Goal: Consume media (video, audio)

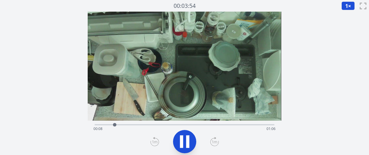
click at [215, 143] on icon at bounding box center [214, 141] width 9 height 9
click at [215, 144] on icon at bounding box center [214, 141] width 9 height 9
click at [215, 143] on icon at bounding box center [214, 141] width 9 height 9
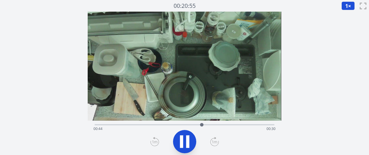
click at [215, 143] on icon at bounding box center [214, 141] width 9 height 9
click at [166, 122] on div "経過時間: 00:57 残り時間: 00:17" at bounding box center [184, 123] width 179 height 7
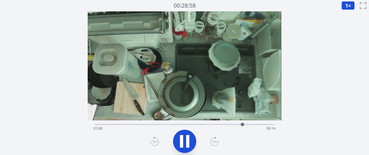
click at [154, 125] on div "経過時間: 01:00 残り時間: 00:14" at bounding box center [184, 128] width 182 height 9
click at [140, 128] on div "経過時間: 00:25 残り時間: 00:49" at bounding box center [184, 128] width 182 height 9
click at [213, 143] on icon at bounding box center [214, 140] width 9 height 9
click at [213, 144] on icon at bounding box center [214, 140] width 9 height 9
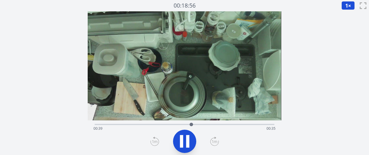
click at [155, 141] on icon at bounding box center [154, 140] width 9 height 9
click at [155, 142] on icon at bounding box center [154, 140] width 9 height 9
click at [212, 142] on icon at bounding box center [214, 140] width 9 height 9
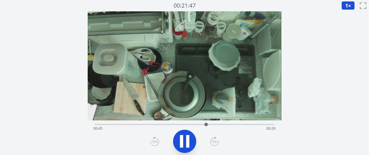
click at [212, 142] on icon at bounding box center [214, 140] width 9 height 9
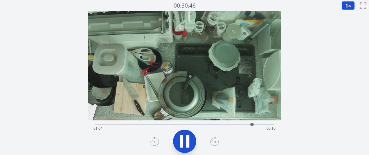
click at [151, 139] on icon at bounding box center [154, 140] width 9 height 9
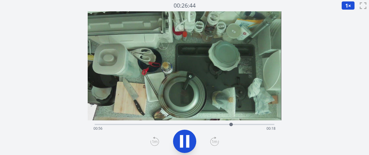
click at [151, 139] on icon at bounding box center [154, 140] width 9 height 9
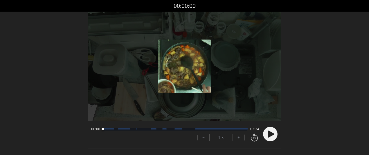
click at [239, 139] on button "+" at bounding box center [239, 137] width 12 height 7
click at [268, 134] on icon at bounding box center [270, 133] width 6 height 7
click at [266, 134] on circle at bounding box center [270, 133] width 14 height 14
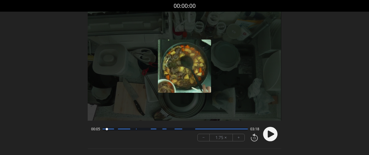
click at [270, 139] on circle at bounding box center [270, 133] width 14 height 14
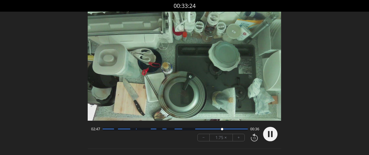
click at [239, 137] on font "+" at bounding box center [238, 137] width 2 height 7
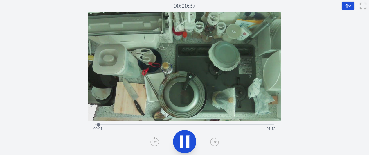
click at [130, 121] on div "経過時間: 00:01 残り時間: 01:13" at bounding box center [184, 123] width 179 height 7
click at [211, 144] on icon at bounding box center [214, 141] width 9 height 9
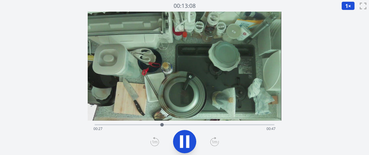
click at [211, 144] on icon at bounding box center [214, 141] width 9 height 9
click at [179, 139] on icon at bounding box center [184, 141] width 16 height 16
click at [175, 124] on div at bounding box center [178, 124] width 9 height 9
click at [154, 141] on icon at bounding box center [154, 141] width 9 height 9
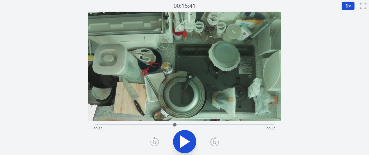
click at [154, 141] on icon at bounding box center [154, 141] width 9 height 9
click at [212, 142] on icon at bounding box center [214, 141] width 9 height 9
click at [179, 124] on div "経過時間: 00:32 残り時間: 00:42" at bounding box center [184, 128] width 182 height 9
click at [211, 126] on div "経過時間: 00:34 残り時間: 00:39" at bounding box center [184, 128] width 182 height 9
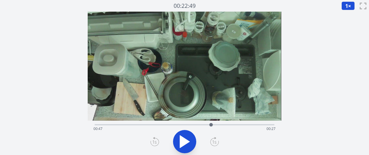
click at [219, 126] on div "経過時間: 00:47 残り時間: 00:27" at bounding box center [184, 128] width 182 height 9
click at [213, 124] on div "経過時間: 00:51 残り時間: 00:23" at bounding box center [184, 128] width 182 height 9
click at [205, 124] on div "経過時間: 00:48 残り時間: 00:26" at bounding box center [184, 128] width 182 height 9
click at [202, 123] on div at bounding box center [201, 124] width 9 height 9
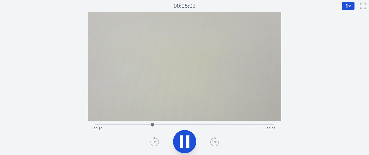
click at [96, 124] on div "経過時間: 00:10 残り時間: 00:23" at bounding box center [184, 128] width 182 height 9
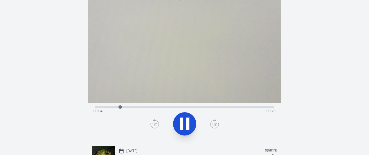
scroll to position [20, 0]
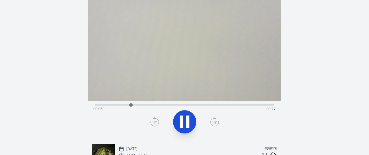
click at [215, 122] on icon at bounding box center [214, 121] width 5 height 3
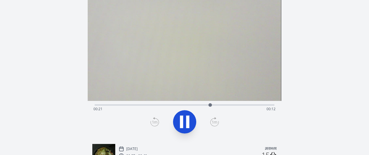
click at [215, 122] on icon at bounding box center [214, 121] width 5 height 3
click at [177, 121] on icon at bounding box center [184, 121] width 16 height 16
click at [96, 105] on div "経過時間: 00:31 残り時間: 00:03" at bounding box center [184, 108] width 182 height 9
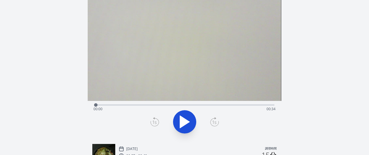
click at [191, 119] on icon at bounding box center [184, 121] width 16 height 16
click at [185, 120] on icon at bounding box center [185, 121] width 10 height 12
click at [188, 123] on icon at bounding box center [187, 121] width 3 height 12
click at [159, 105] on div at bounding box center [154, 104] width 9 height 9
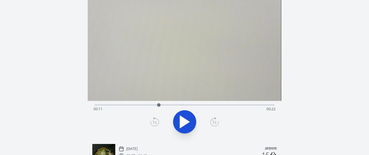
click at [166, 104] on div "経過時間: 00:11 残り時間: 00:22" at bounding box center [184, 108] width 182 height 9
click at [187, 106] on div "経過時間: 00:13 残り時間: 00:21" at bounding box center [184, 108] width 182 height 9
click at [126, 105] on div "経過時間: 00:17 残り時間: 00:17" at bounding box center [184, 108] width 182 height 9
click at [110, 104] on div "経過時間: 00:05 残り時間: 00:28" at bounding box center [184, 108] width 182 height 9
click at [107, 104] on div at bounding box center [110, 104] width 9 height 9
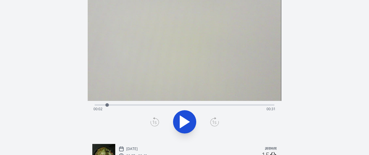
click at [223, 106] on div "経過時間: 00:02 残り時間: 00:31" at bounding box center [184, 108] width 182 height 9
click at [238, 106] on div "経過時間: 00:23 残り時間: 00:10" at bounding box center [184, 108] width 182 height 9
click at [237, 106] on div at bounding box center [238, 104] width 9 height 9
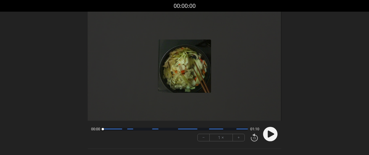
click at [240, 137] on button "+" at bounding box center [239, 137] width 12 height 7
click at [265, 137] on circle at bounding box center [270, 133] width 14 height 14
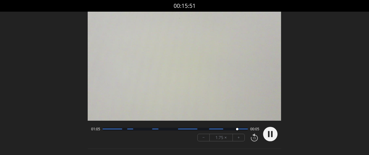
scroll to position [1, 0]
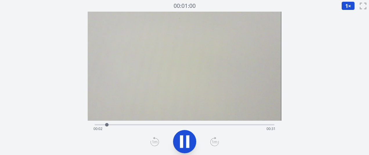
click at [215, 141] on icon at bounding box center [214, 141] width 9 height 9
click at [156, 138] on icon at bounding box center [154, 141] width 9 height 9
click at [187, 141] on icon at bounding box center [187, 141] width 3 height 12
click at [154, 141] on icon at bounding box center [154, 141] width 9 height 9
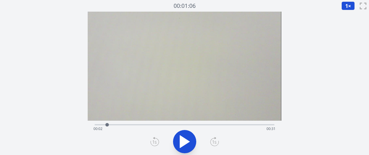
click at [154, 141] on icon at bounding box center [154, 141] width 9 height 9
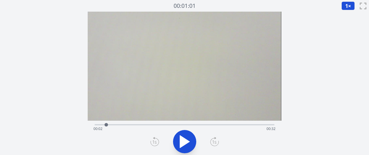
click at [154, 141] on icon at bounding box center [154, 141] width 9 height 9
click at [212, 140] on icon at bounding box center [214, 141] width 9 height 9
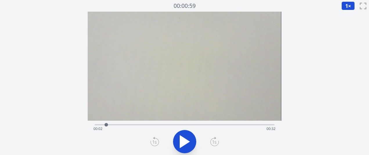
click at [212, 140] on icon at bounding box center [214, 141] width 9 height 9
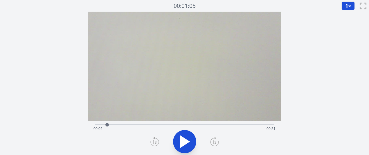
click at [212, 140] on icon at bounding box center [214, 141] width 9 height 9
click at [180, 141] on icon at bounding box center [185, 141] width 10 height 12
click at [184, 141] on icon at bounding box center [184, 141] width 16 height 16
click at [184, 141] on icon at bounding box center [185, 141] width 10 height 12
click at [184, 141] on icon at bounding box center [184, 141] width 16 height 16
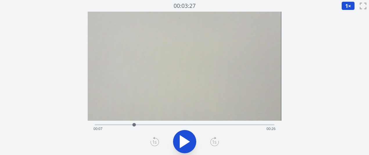
click at [127, 123] on div "経過時間: 00:07 残り時間: 00:26" at bounding box center [184, 123] width 179 height 7
click at [181, 138] on icon at bounding box center [185, 141] width 10 height 12
click at [181, 138] on icon at bounding box center [181, 141] width 3 height 12
click at [186, 140] on icon at bounding box center [185, 141] width 10 height 12
click at [186, 140] on icon at bounding box center [187, 141] width 3 height 12
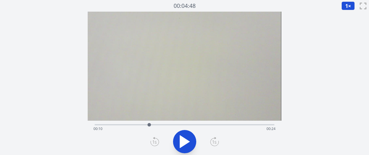
click at [184, 146] on icon at bounding box center [184, 141] width 16 height 16
click at [188, 140] on icon at bounding box center [187, 141] width 3 height 12
click at [166, 123] on div at bounding box center [170, 124] width 9 height 9
click at [181, 121] on div "経過時間: 00:13 残り時間: 00:21" at bounding box center [184, 123] width 179 height 7
click at [187, 143] on icon at bounding box center [187, 141] width 3 height 12
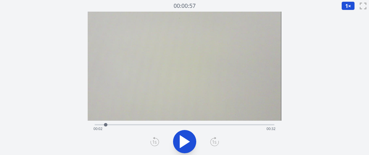
click at [103, 123] on div at bounding box center [105, 124] width 9 height 9
click at [183, 139] on icon at bounding box center [185, 141] width 10 height 12
click at [183, 139] on icon at bounding box center [184, 141] width 16 height 16
click at [104, 123] on div at bounding box center [106, 124] width 9 height 9
